Goal: Task Accomplishment & Management: Use online tool/utility

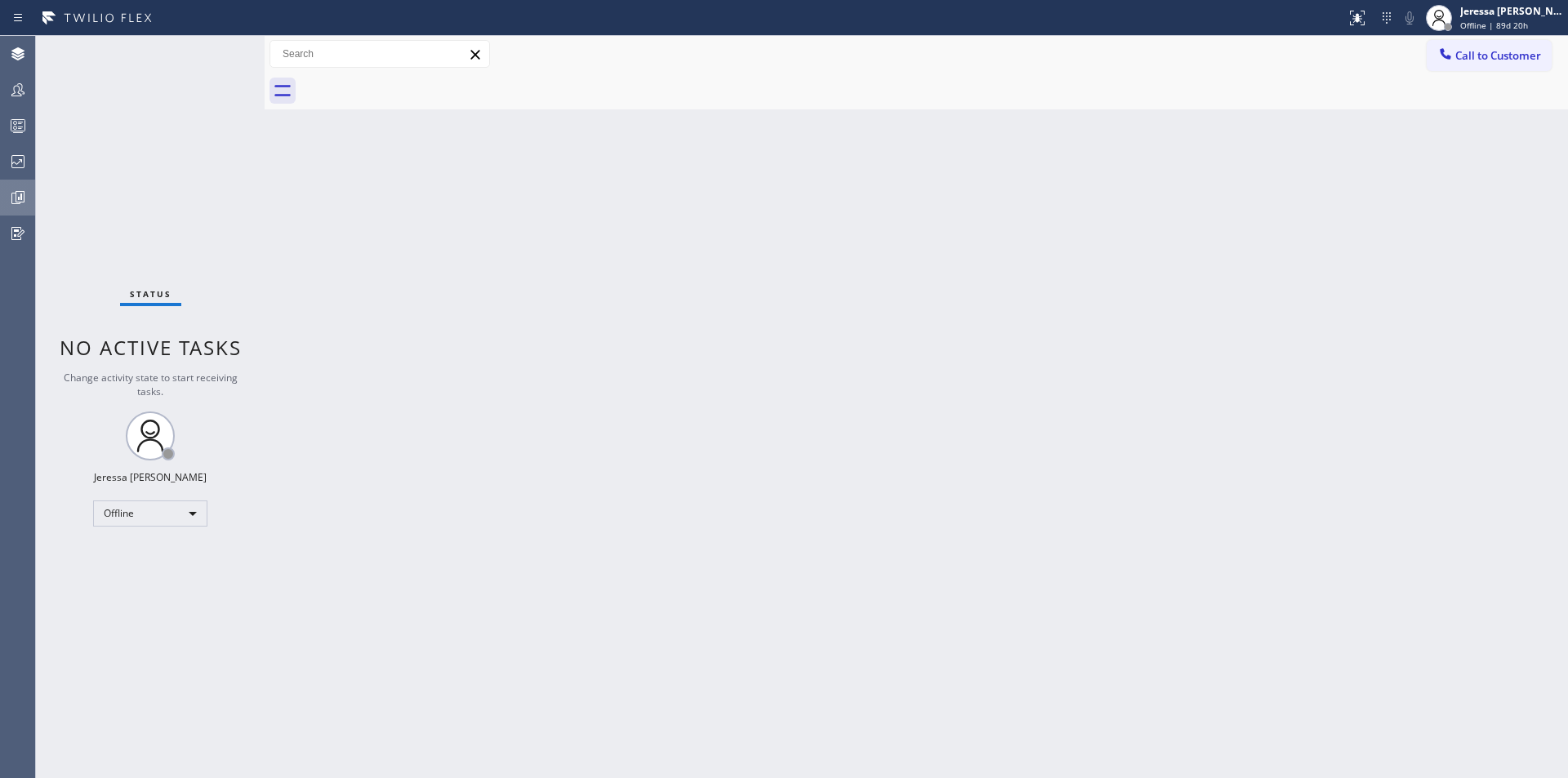
click at [24, 207] on icon at bounding box center [18, 197] width 20 height 20
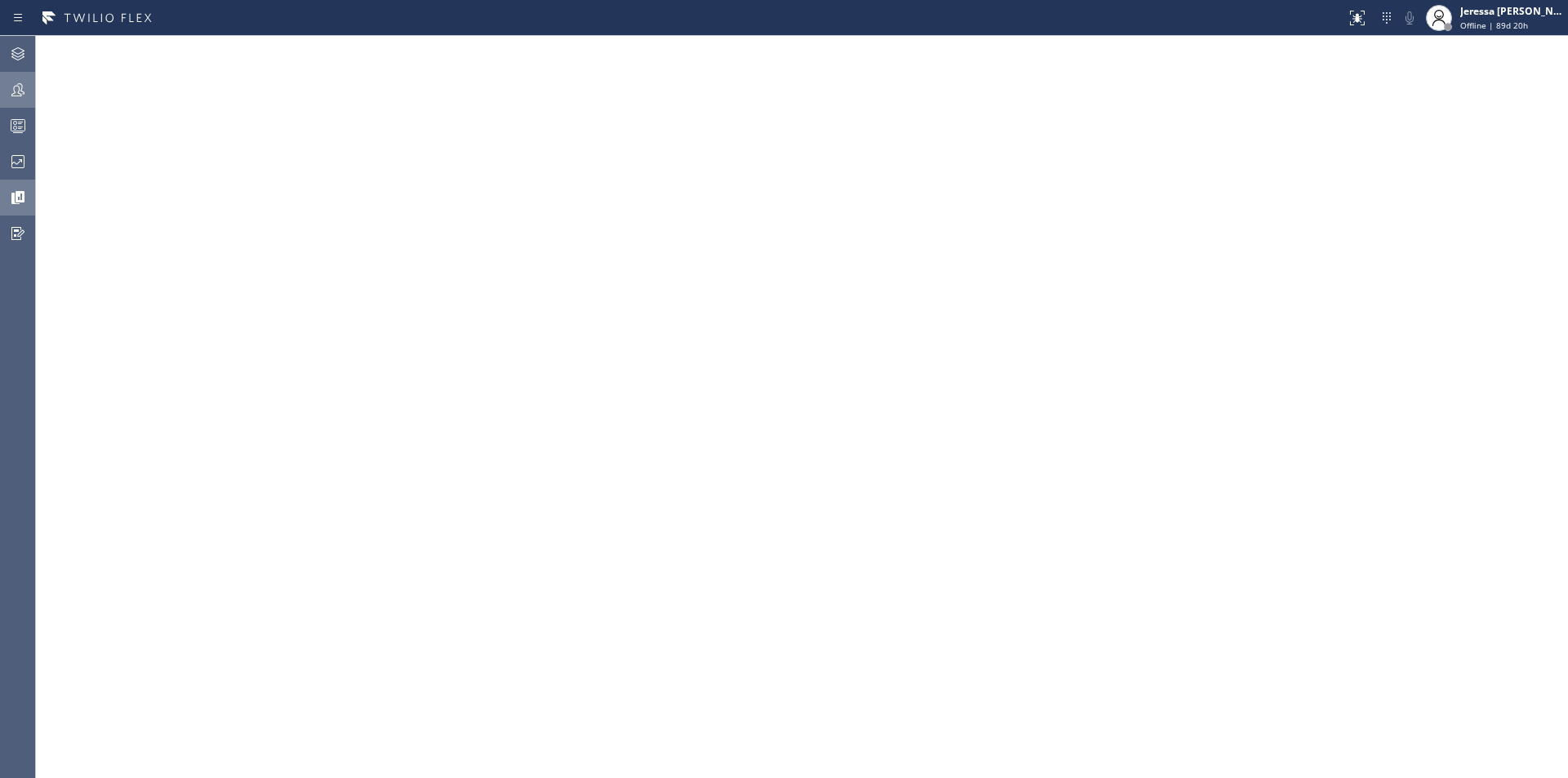
click at [27, 92] on icon at bounding box center [18, 89] width 20 height 20
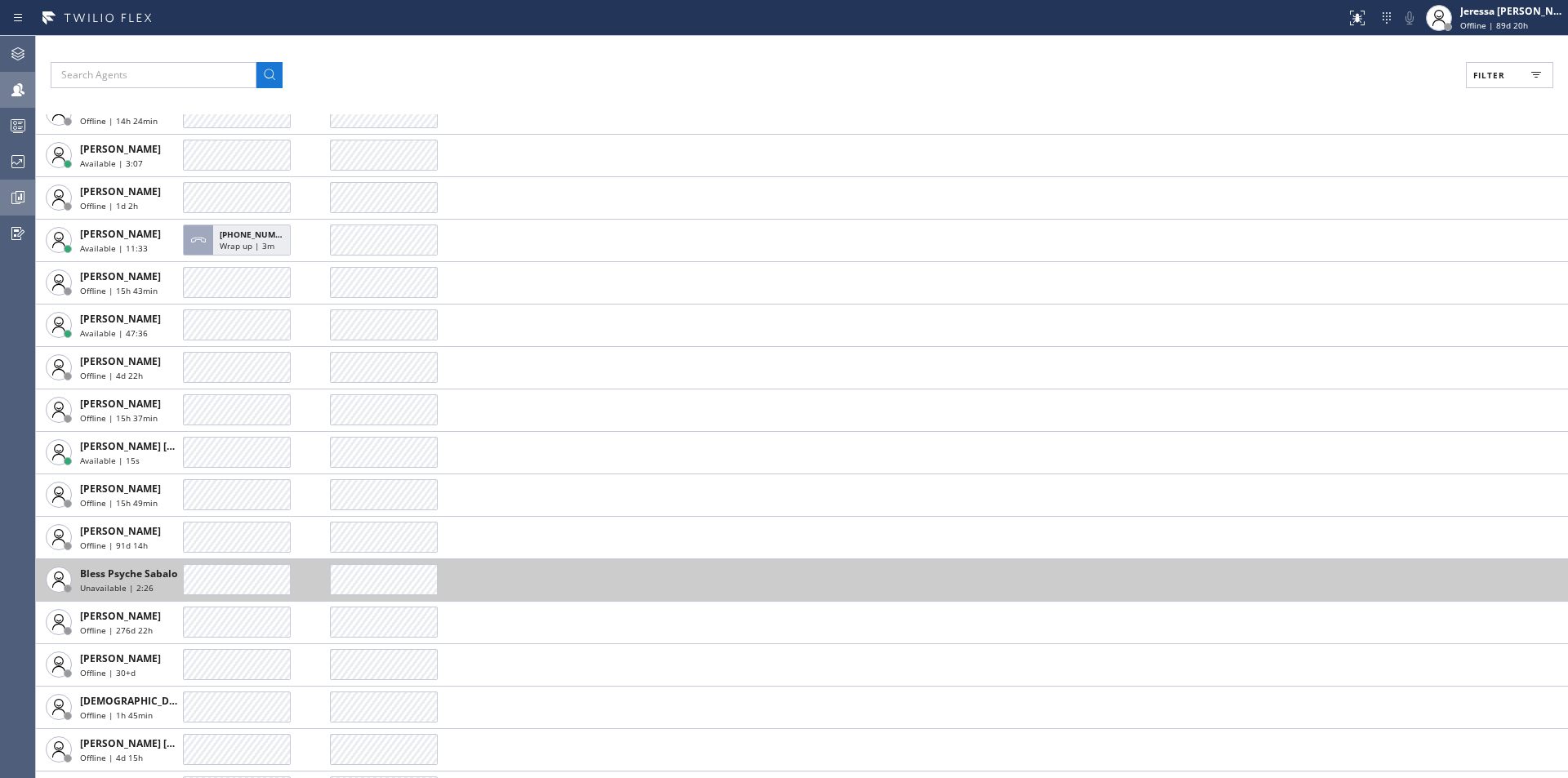
scroll to position [327, 0]
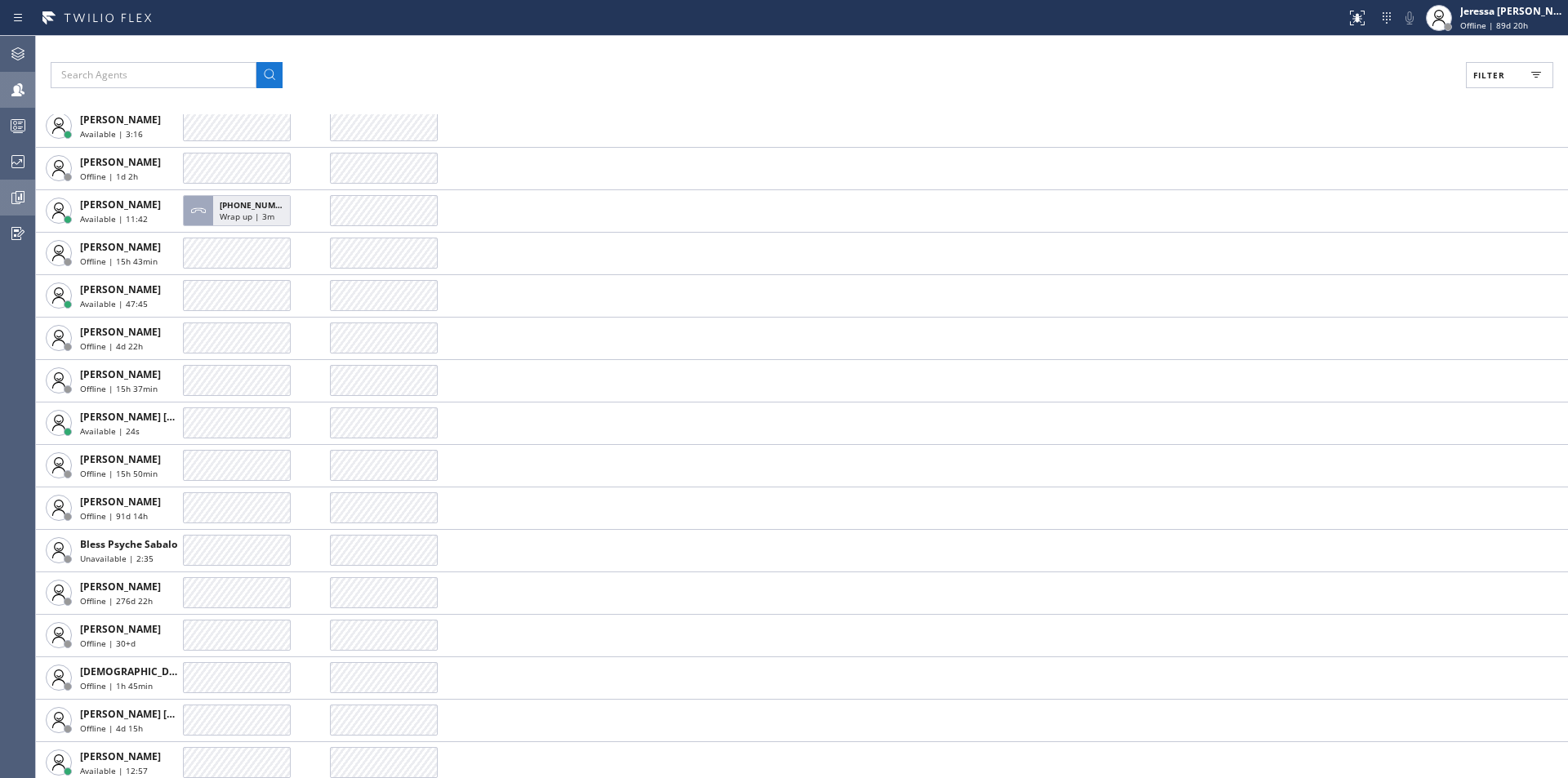
click at [1494, 81] on button "Filter" at bounding box center [1509, 75] width 88 height 26
click at [1369, 190] on label "Available" at bounding box center [1448, 193] width 215 height 14
click at [1341, 190] on input "Available" at bounding box center [1330, 192] width 20 height 20
checkbox input "true"
click at [1473, 94] on span "Apply" at bounding box center [1468, 93] width 33 height 11
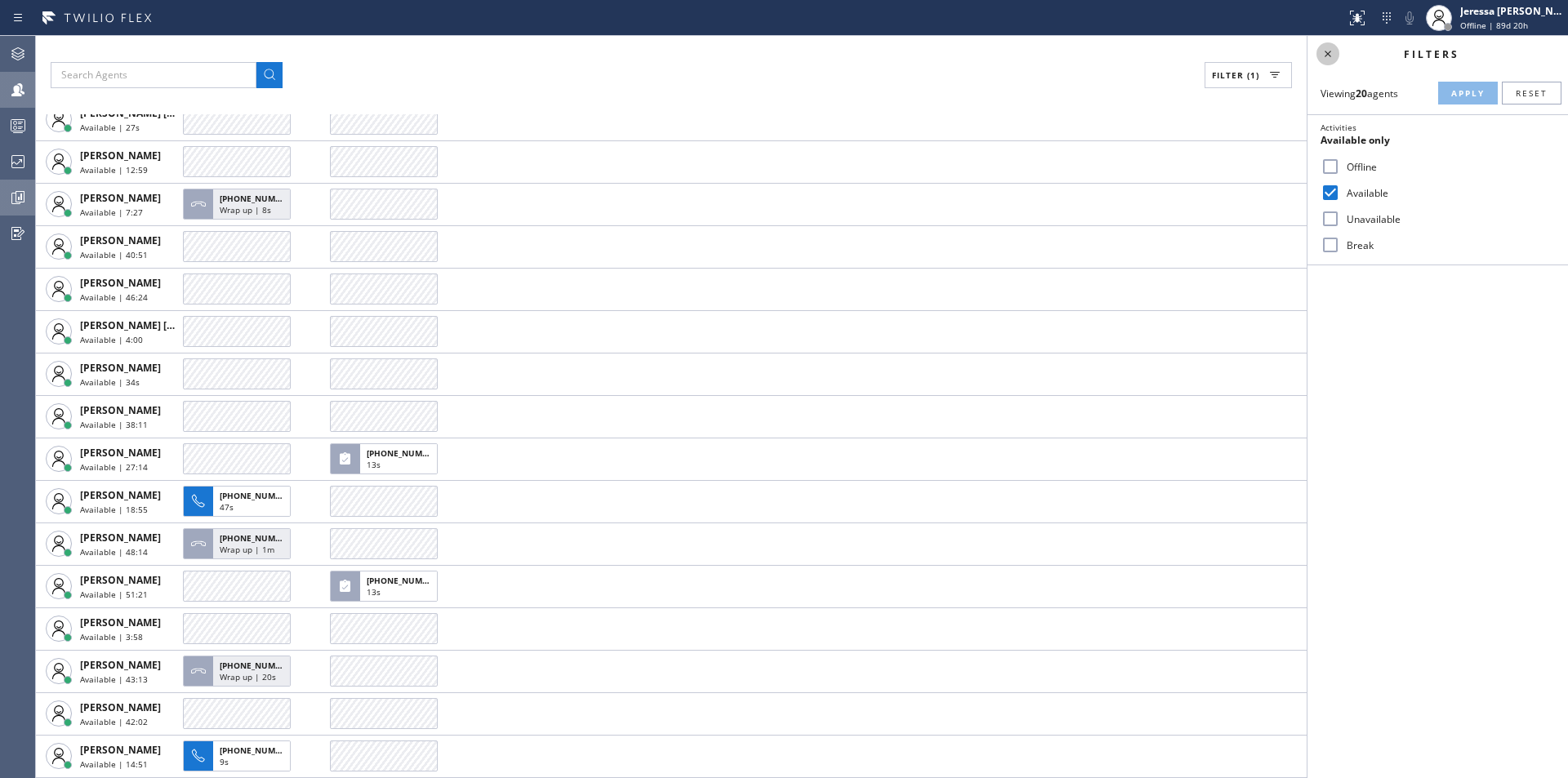
scroll to position [72, 0]
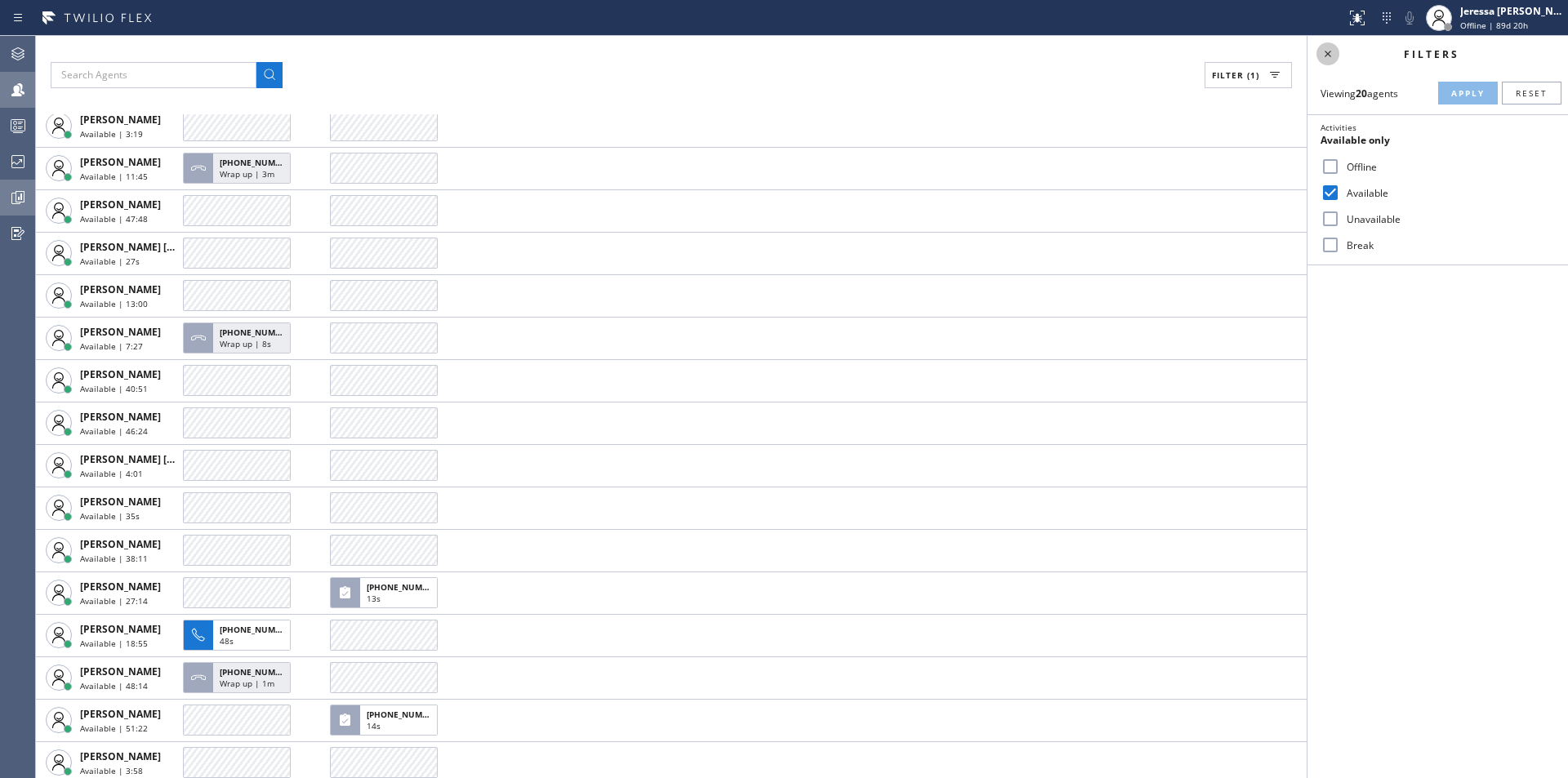
click at [1329, 54] on icon at bounding box center [1328, 54] width 20 height 20
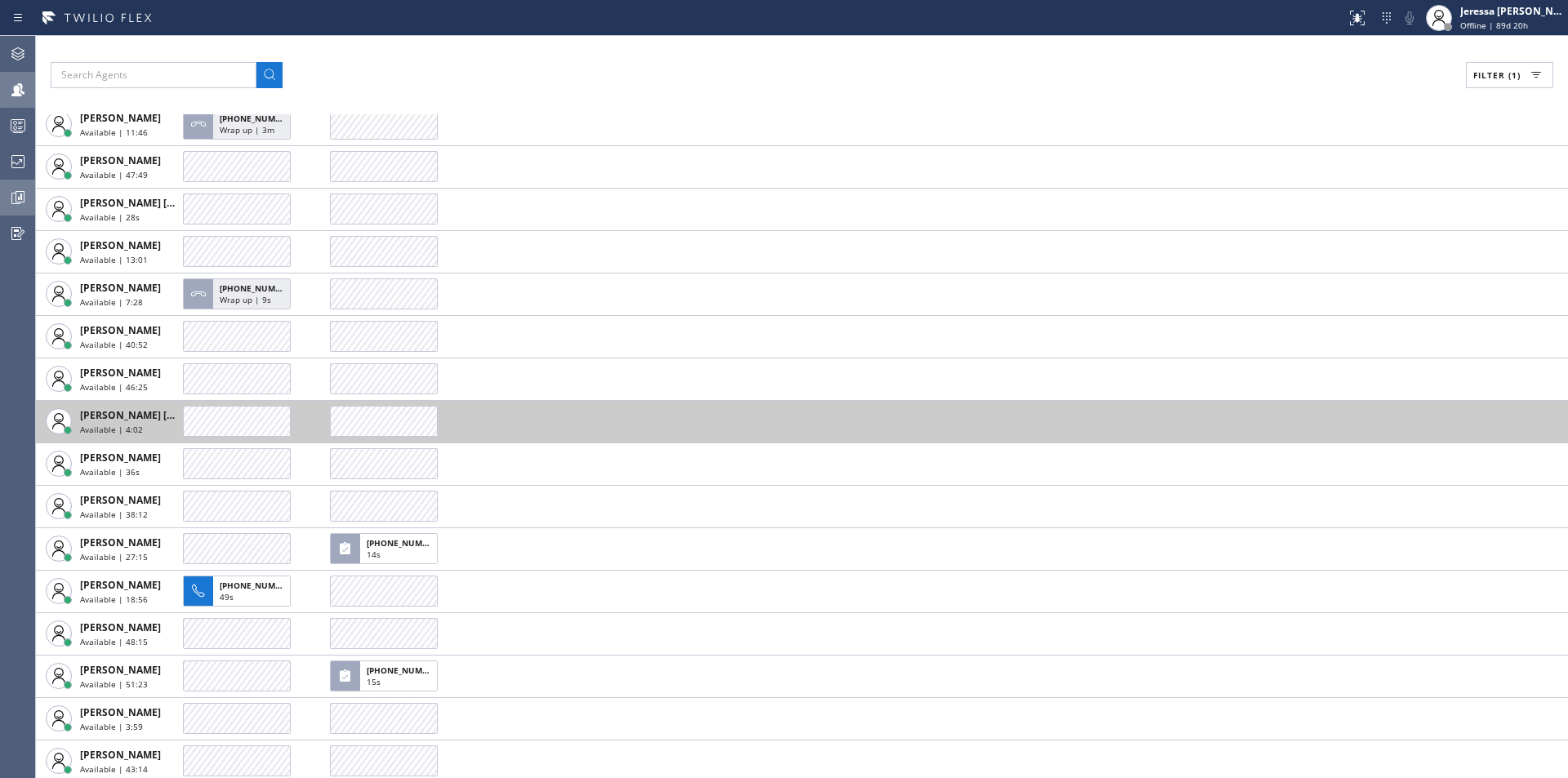
scroll to position [206, 0]
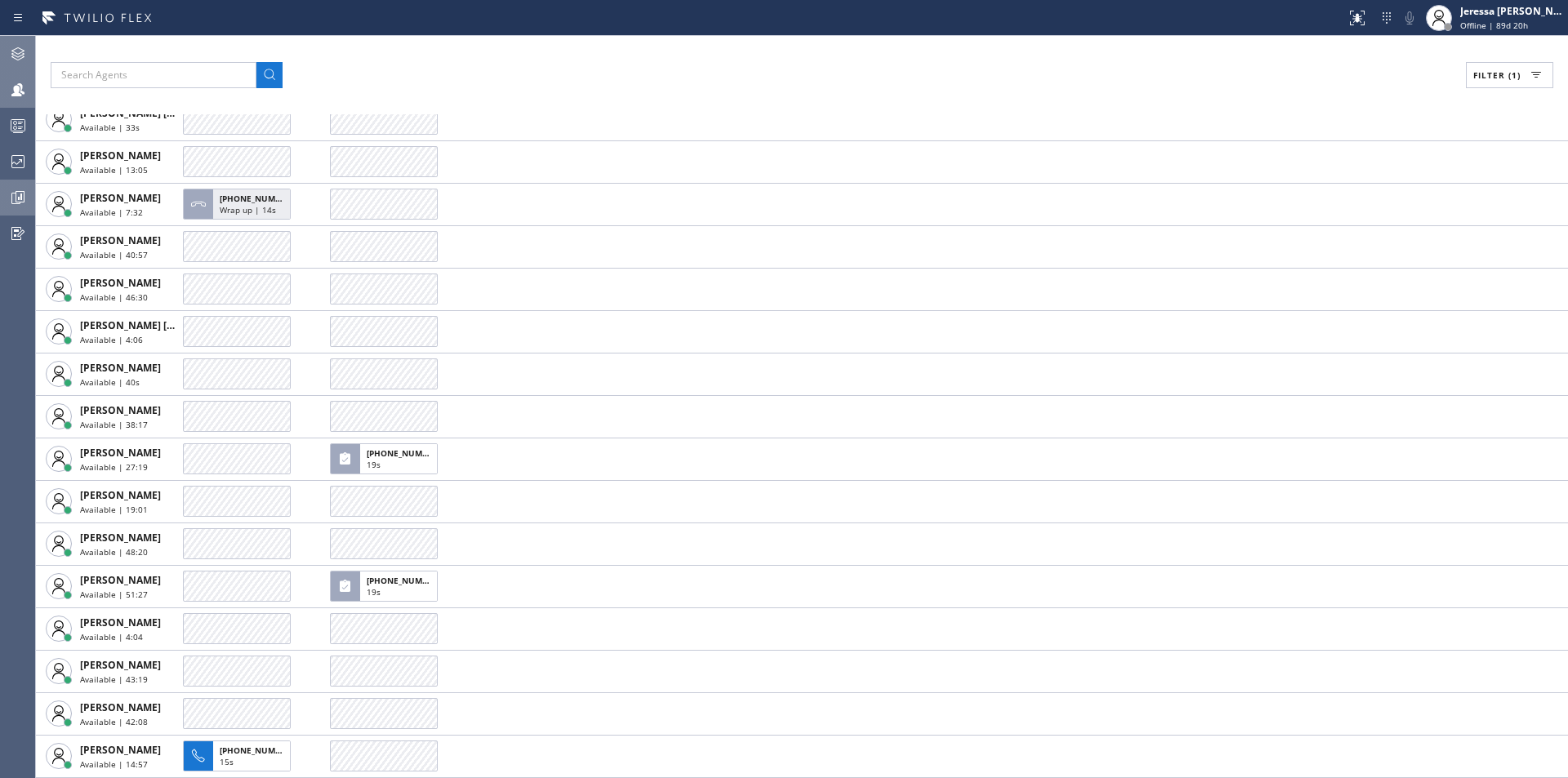
click at [20, 61] on icon at bounding box center [18, 54] width 20 height 20
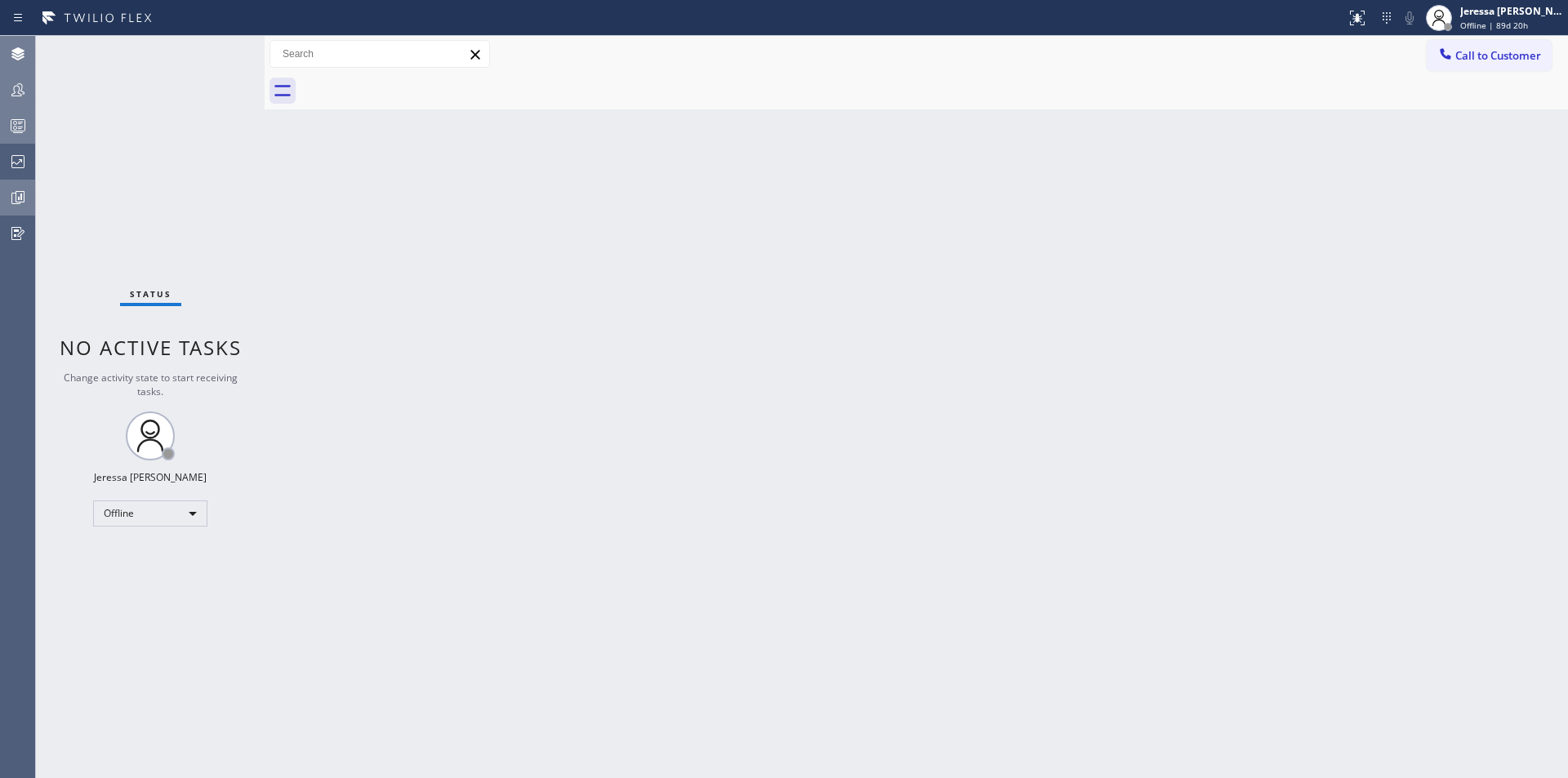
click at [19, 127] on icon at bounding box center [18, 128] width 9 height 10
